Goal: Transaction & Acquisition: Subscribe to service/newsletter

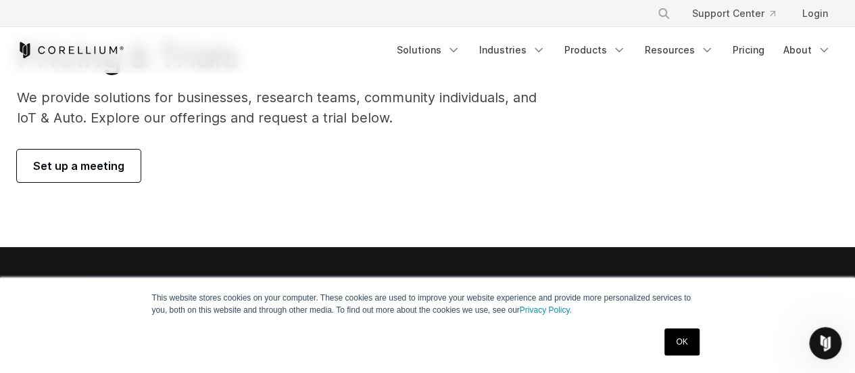
scroll to position [135, 0]
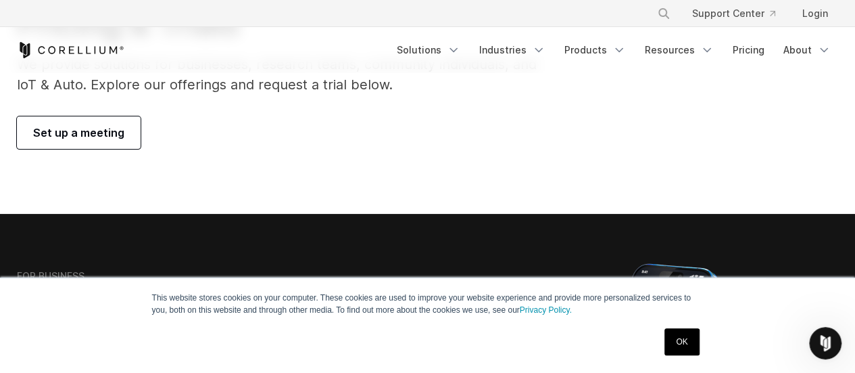
click at [681, 336] on link "OK" at bounding box center [682, 341] width 34 height 27
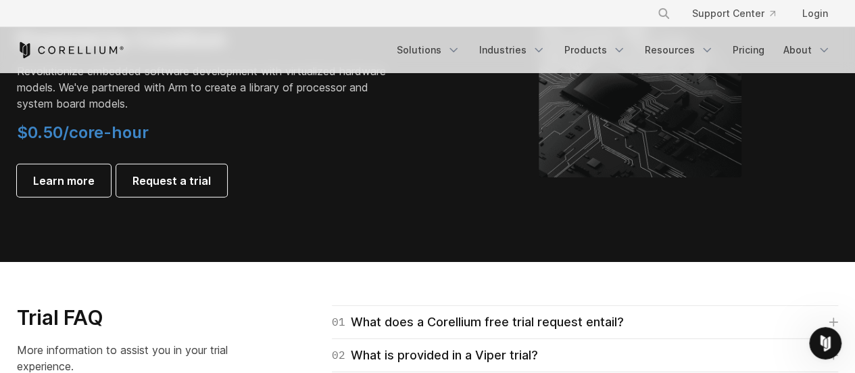
scroll to position [1690, 0]
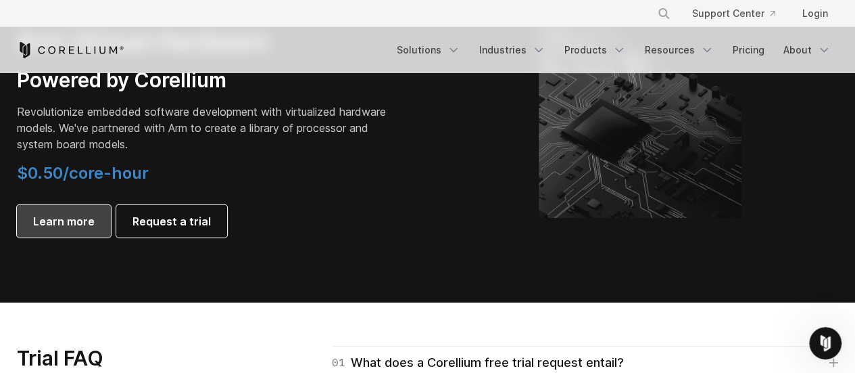
click at [57, 229] on span "Learn more" at bounding box center [64, 221] width 62 height 16
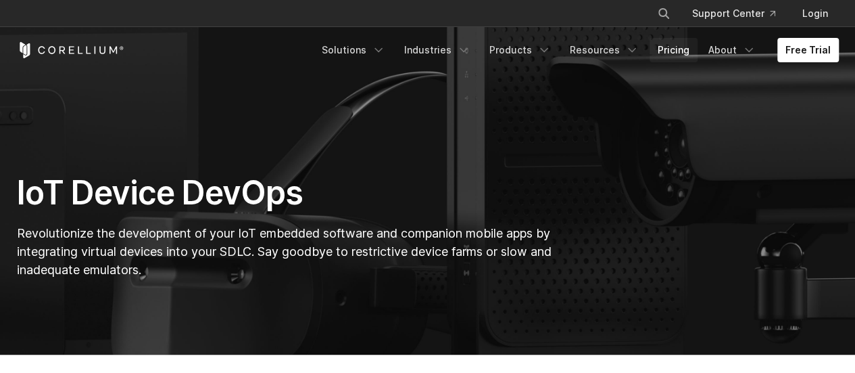
click at [672, 47] on link "Pricing" at bounding box center [674, 50] width 48 height 24
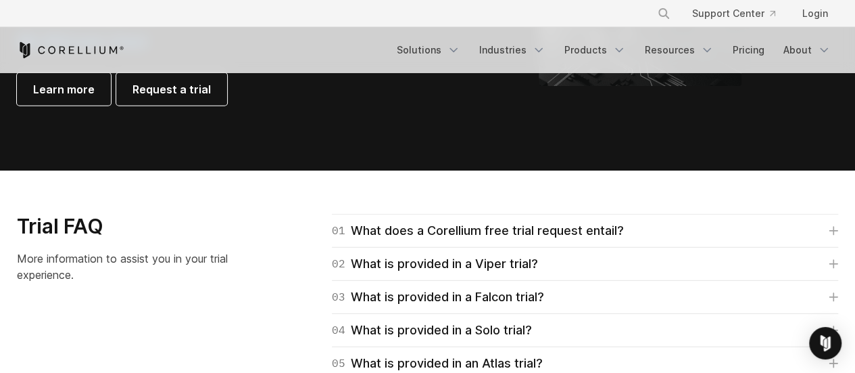
scroll to position [1825, 0]
